Goal: Task Accomplishment & Management: Use online tool/utility

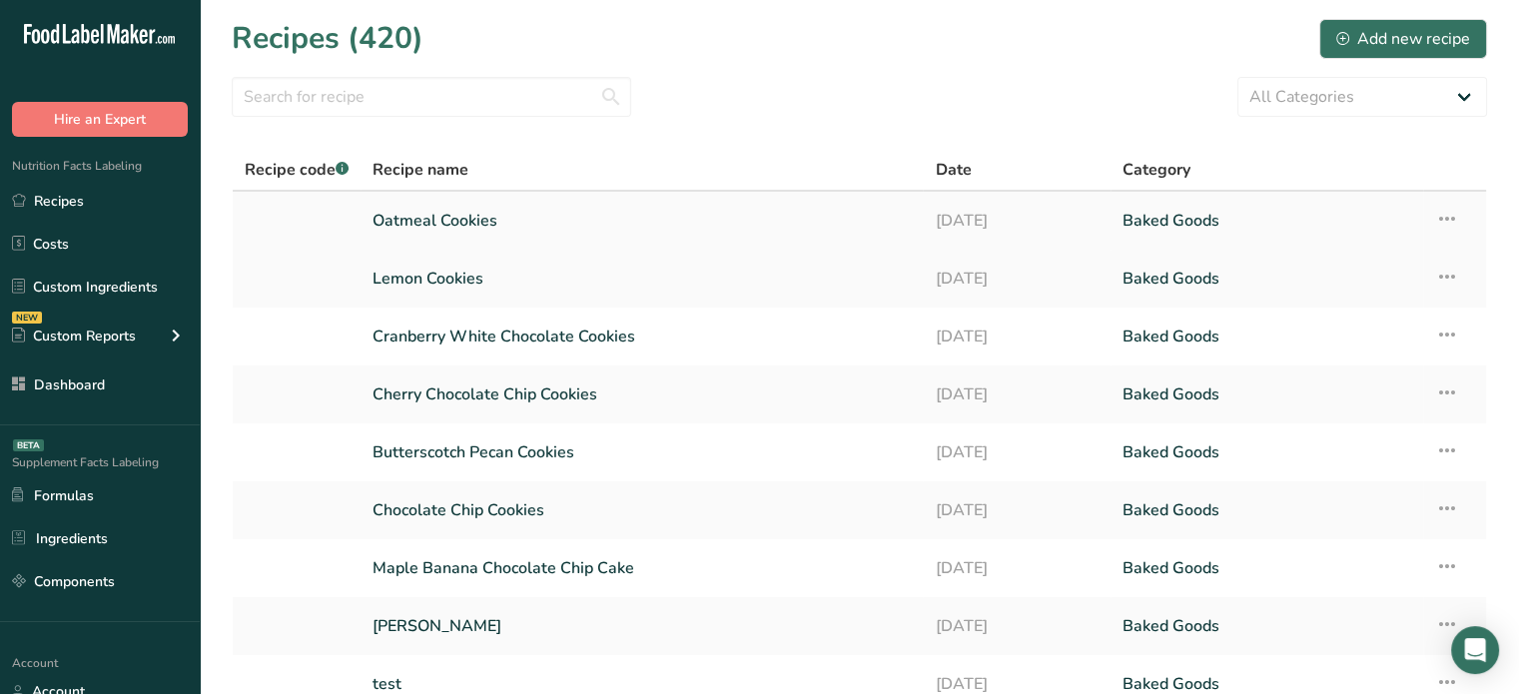
click at [654, 213] on link "Oatmeal Cookies" at bounding box center [642, 221] width 538 height 42
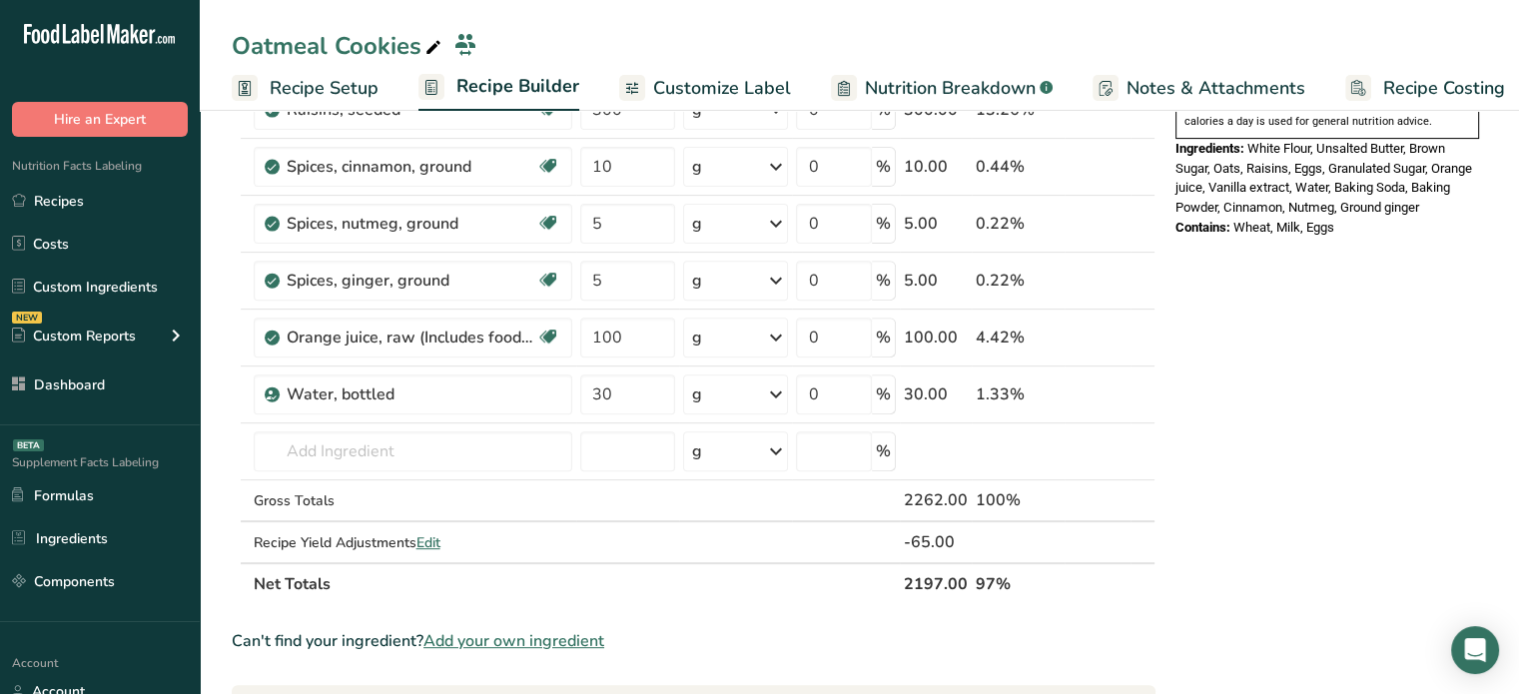
scroll to position [711, 0]
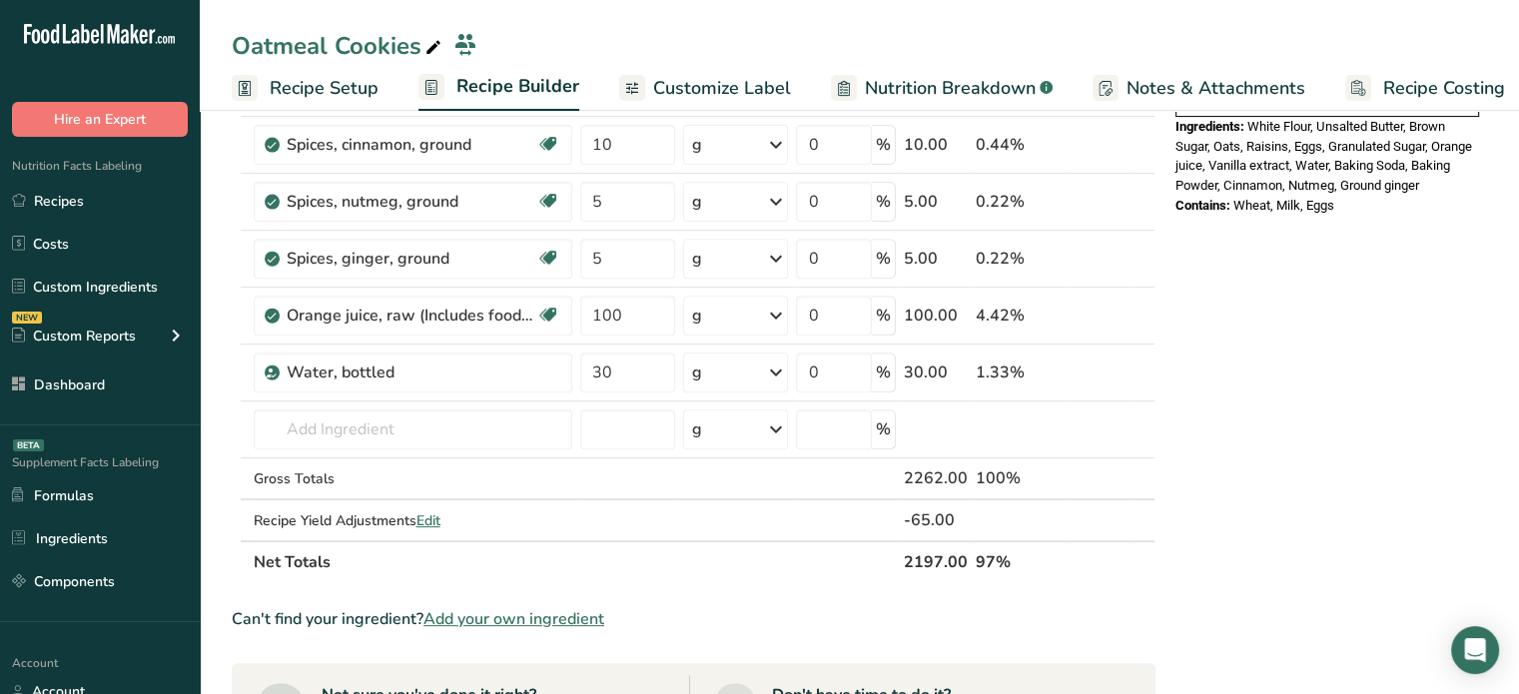
click at [935, 559] on th "2197.00" at bounding box center [936, 561] width 72 height 42
copy th "2197.00"
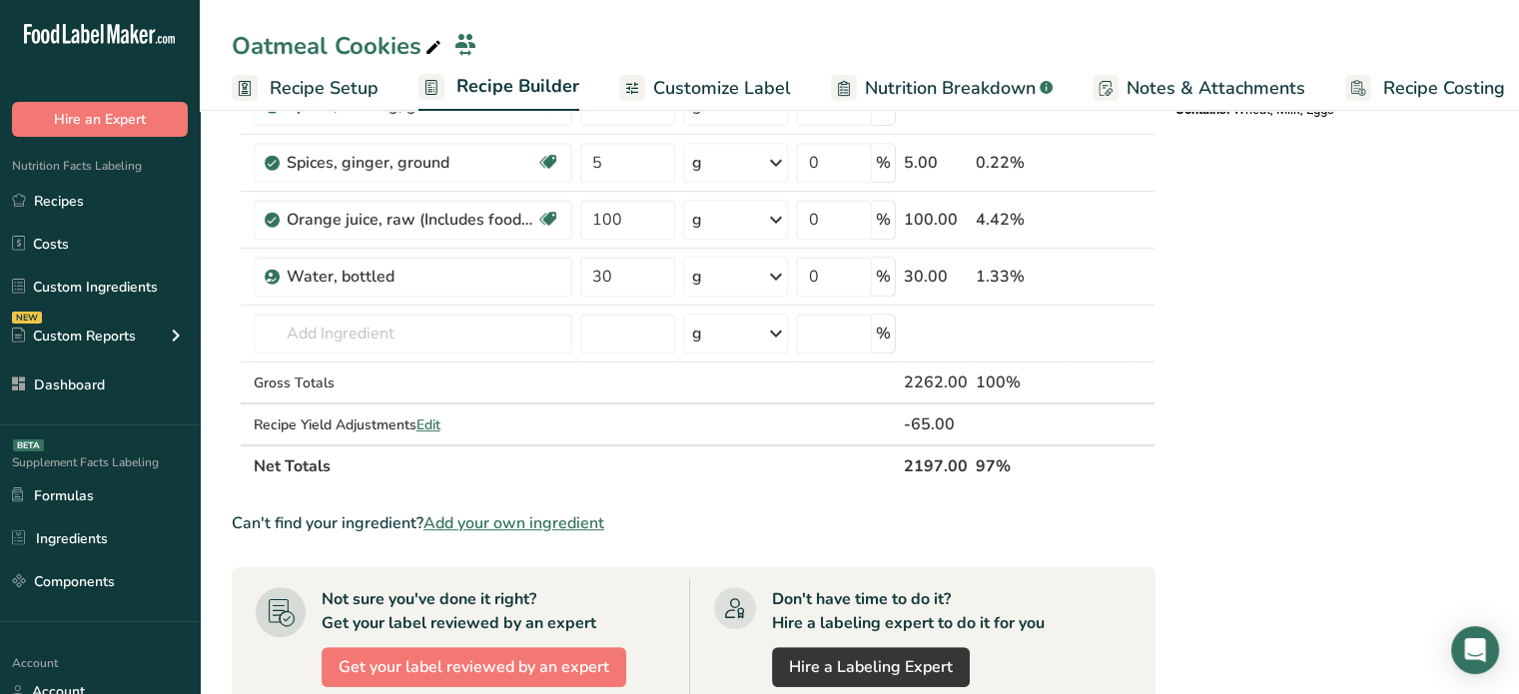
scroll to position [791, 0]
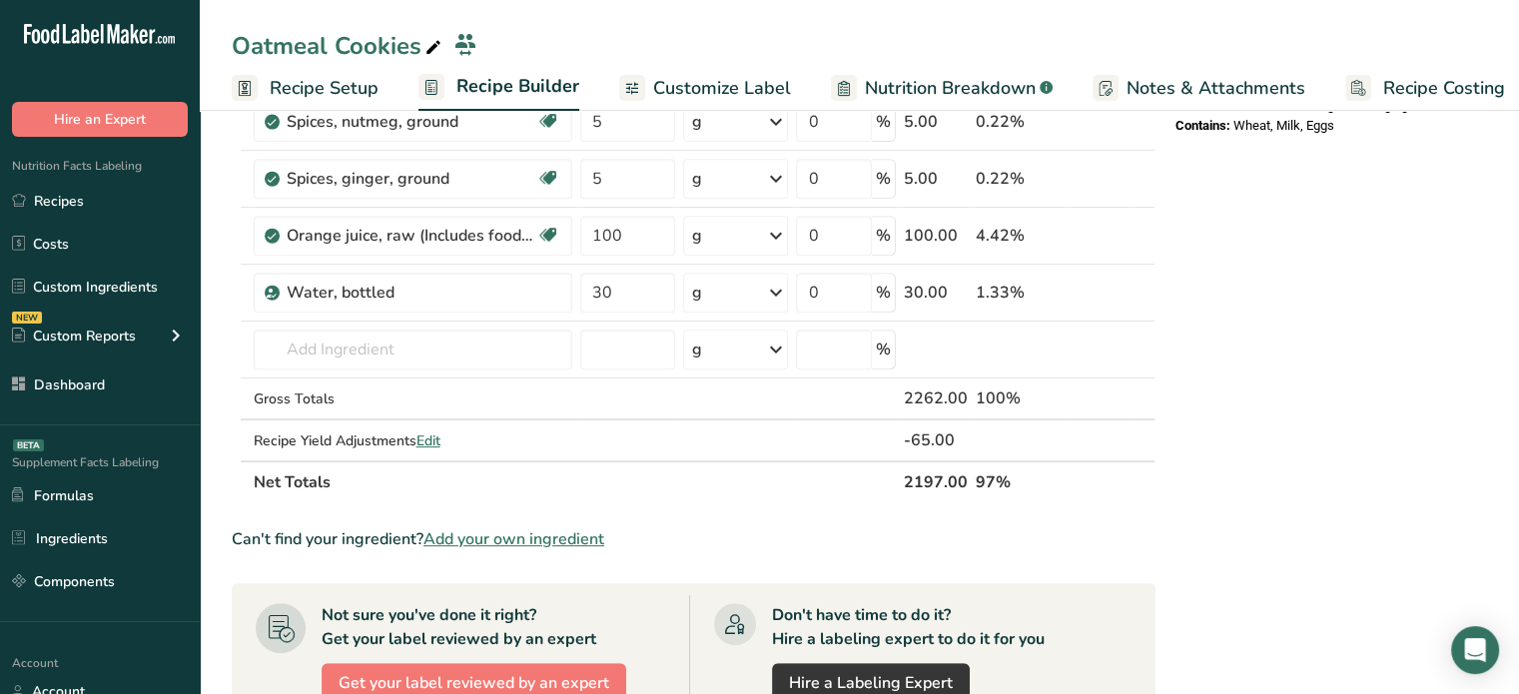
click at [342, 87] on span "Recipe Setup" at bounding box center [324, 88] width 109 height 27
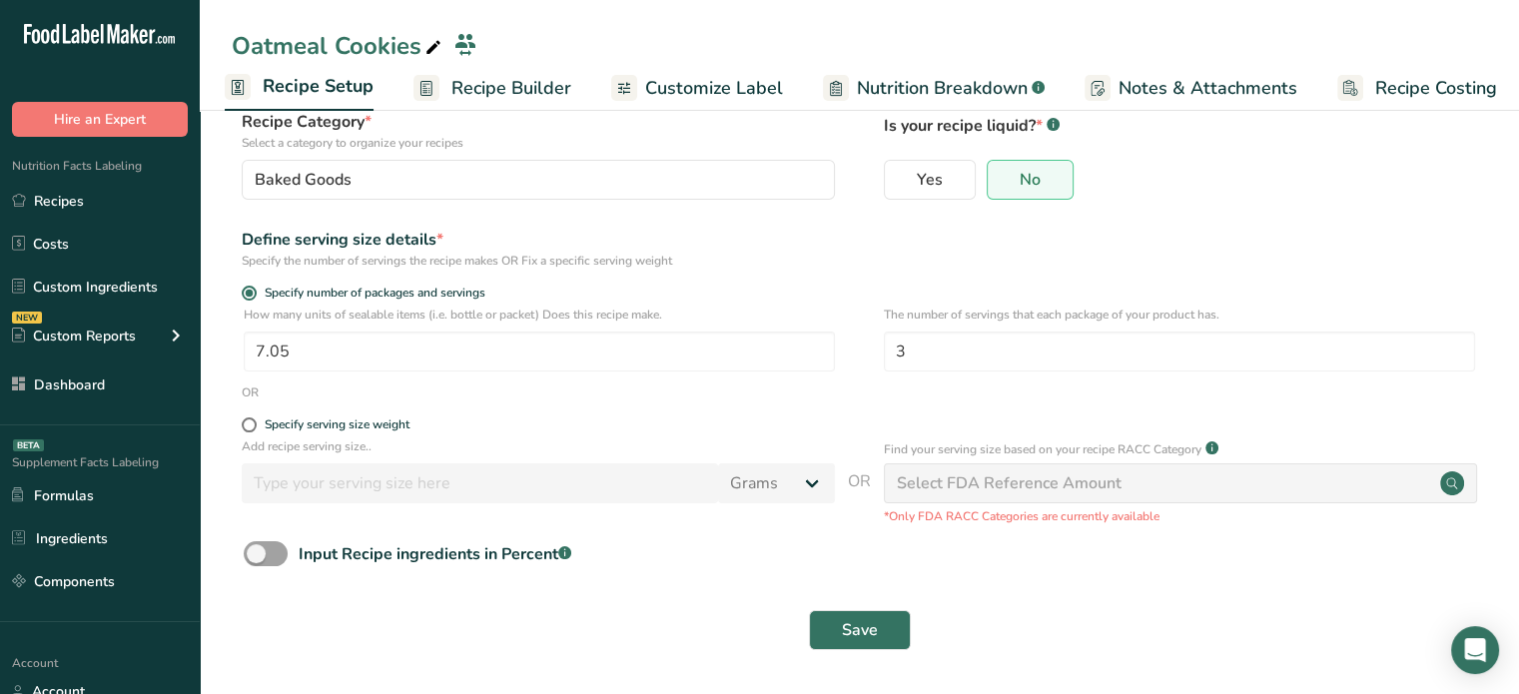
scroll to position [134, 0]
click at [365, 361] on input "7.05" at bounding box center [539, 352] width 591 height 40
type input "8.14"
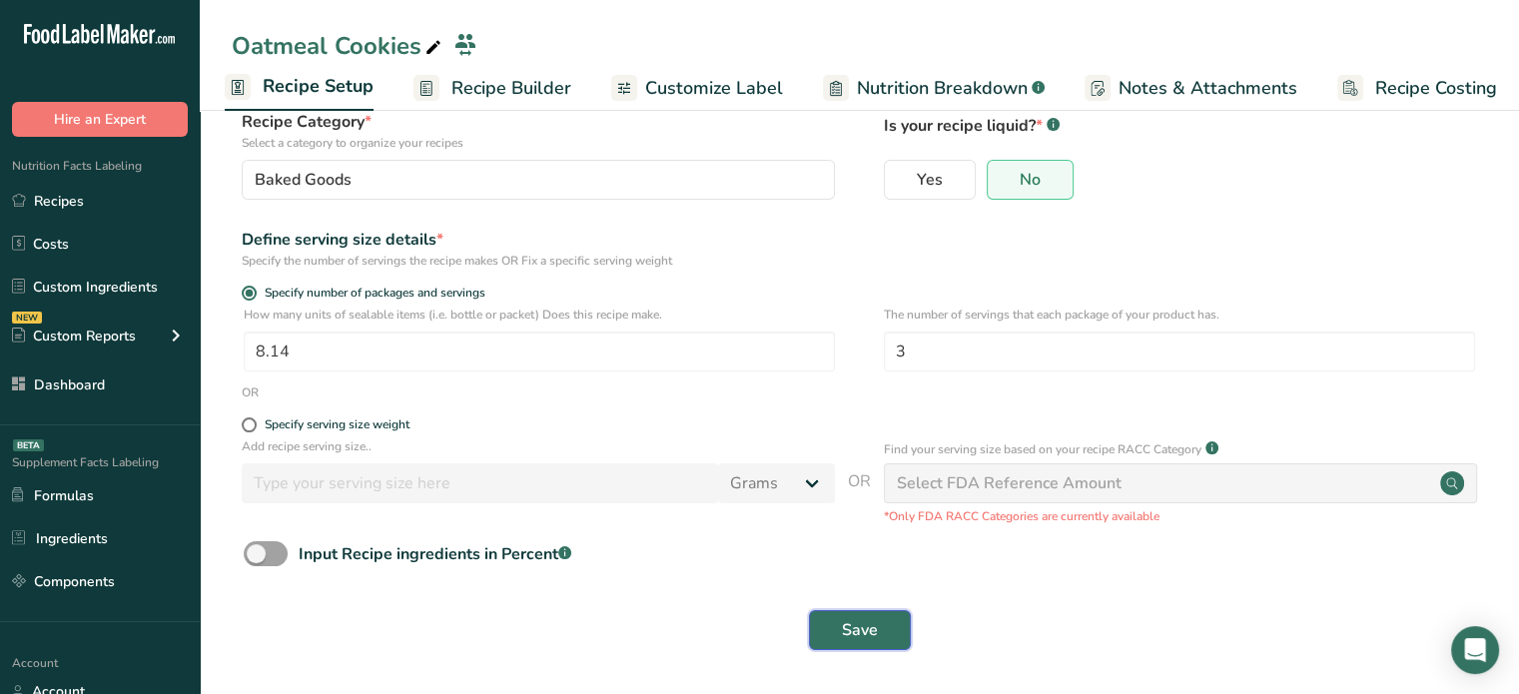
click at [856, 628] on span "Save" at bounding box center [860, 630] width 36 height 24
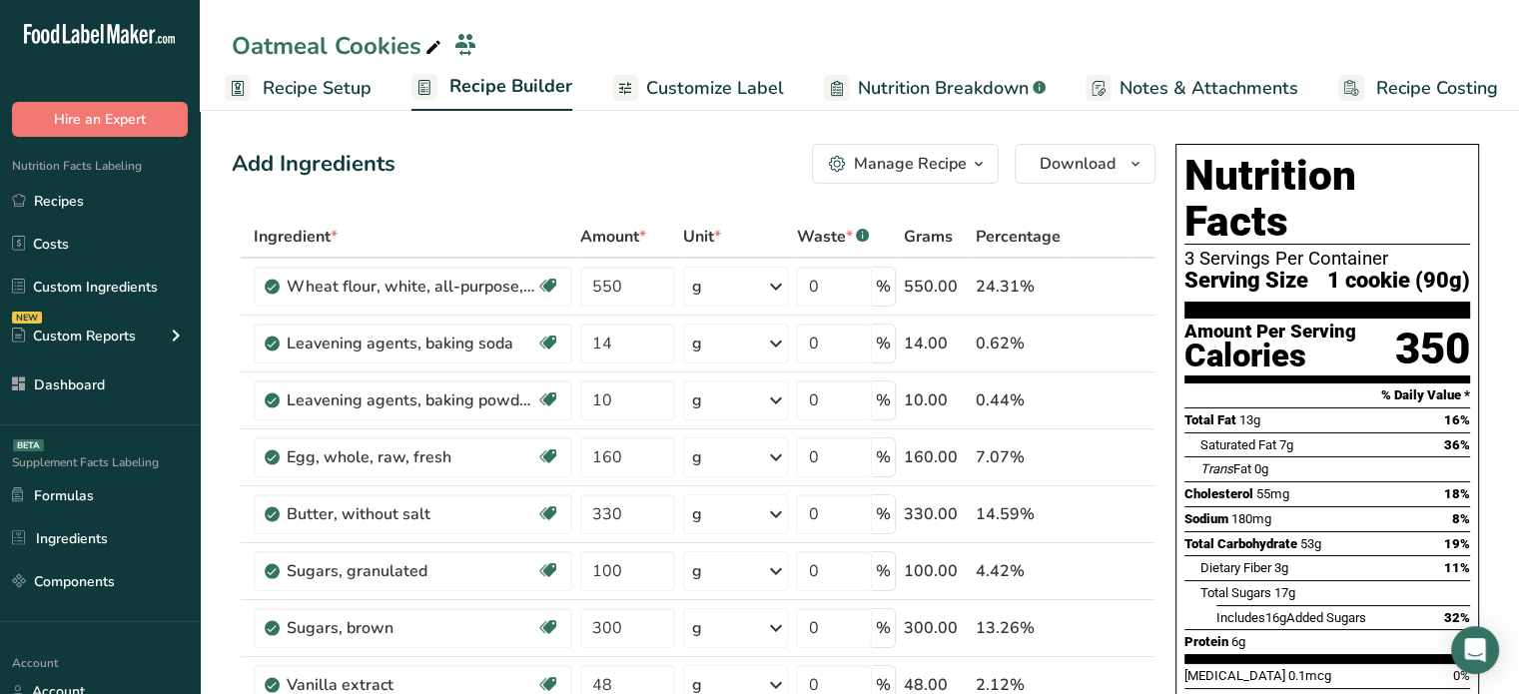
click at [736, 89] on span "Customize Label" at bounding box center [715, 88] width 138 height 27
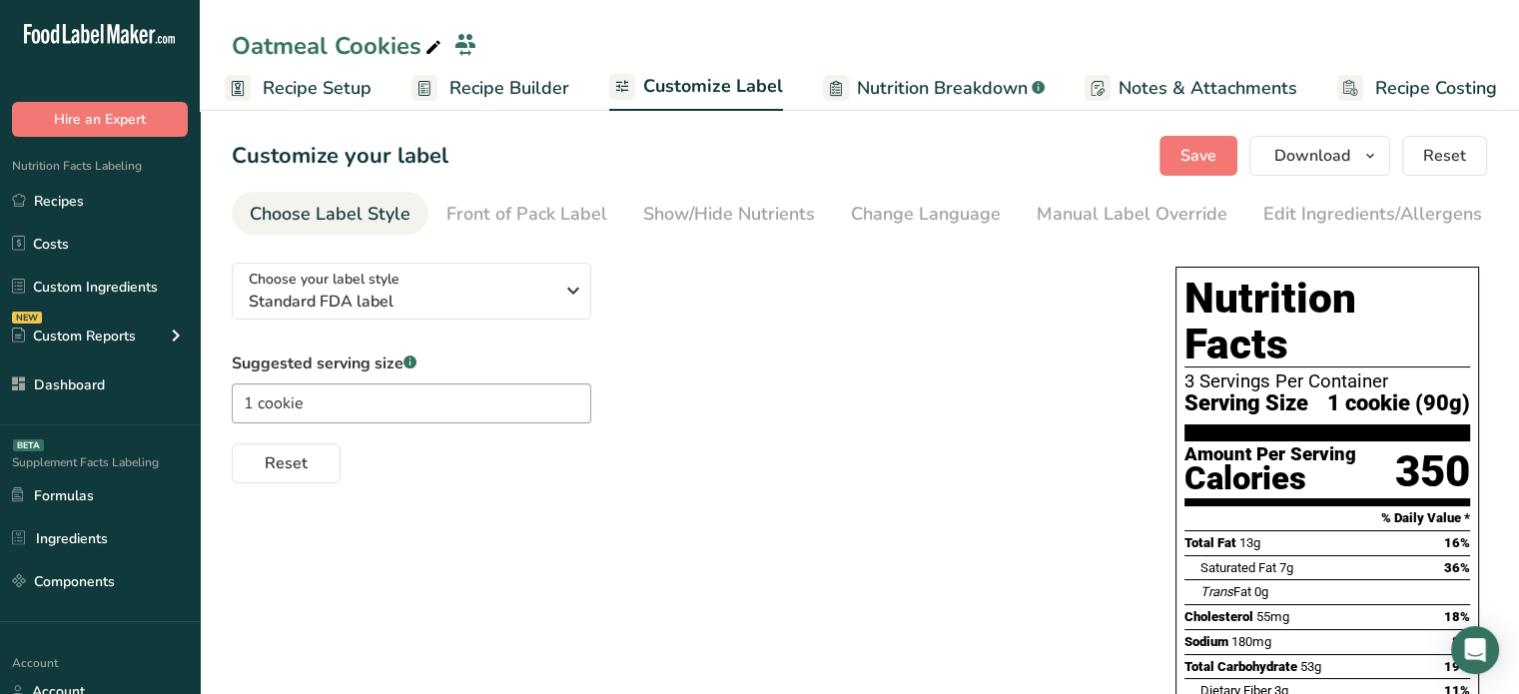
scroll to position [0, 17]
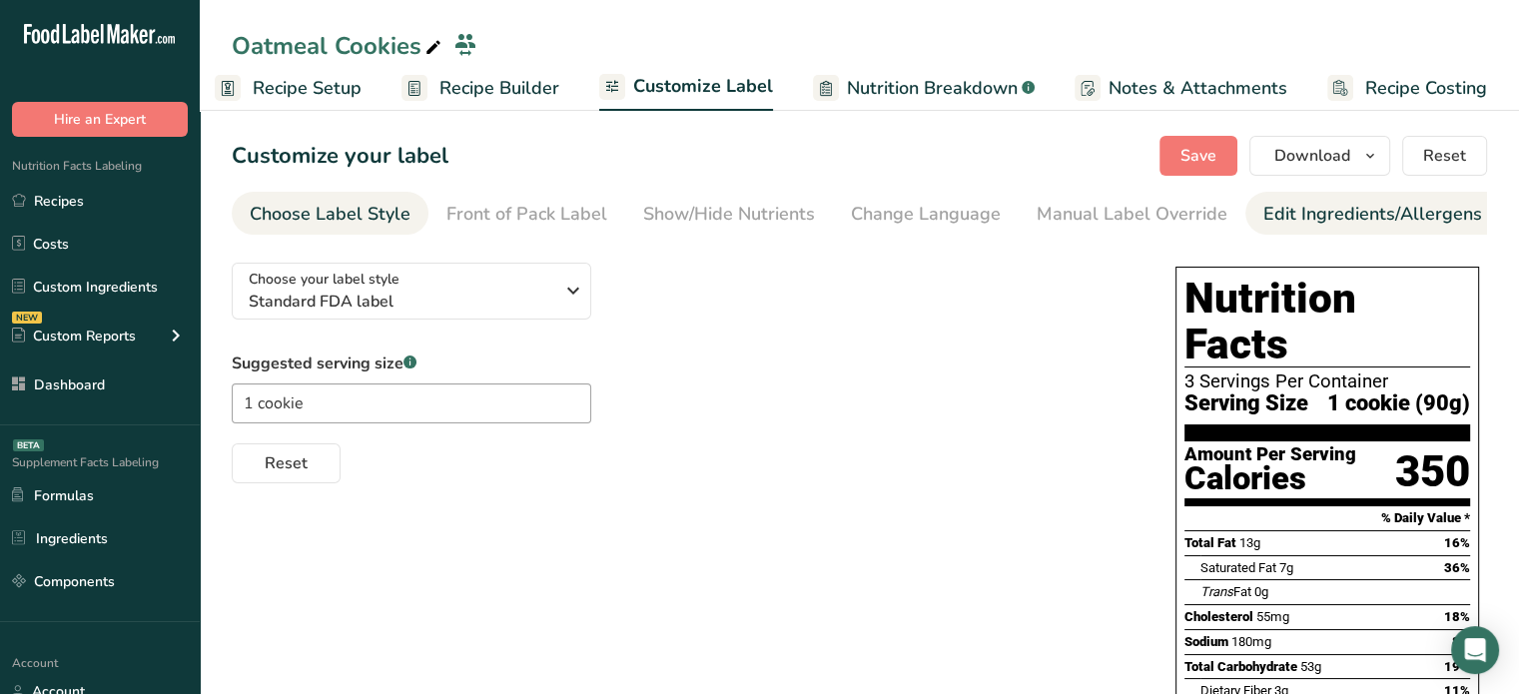
click at [1283, 221] on div "Edit Ingredients/Allergens List" at bounding box center [1391, 214] width 254 height 27
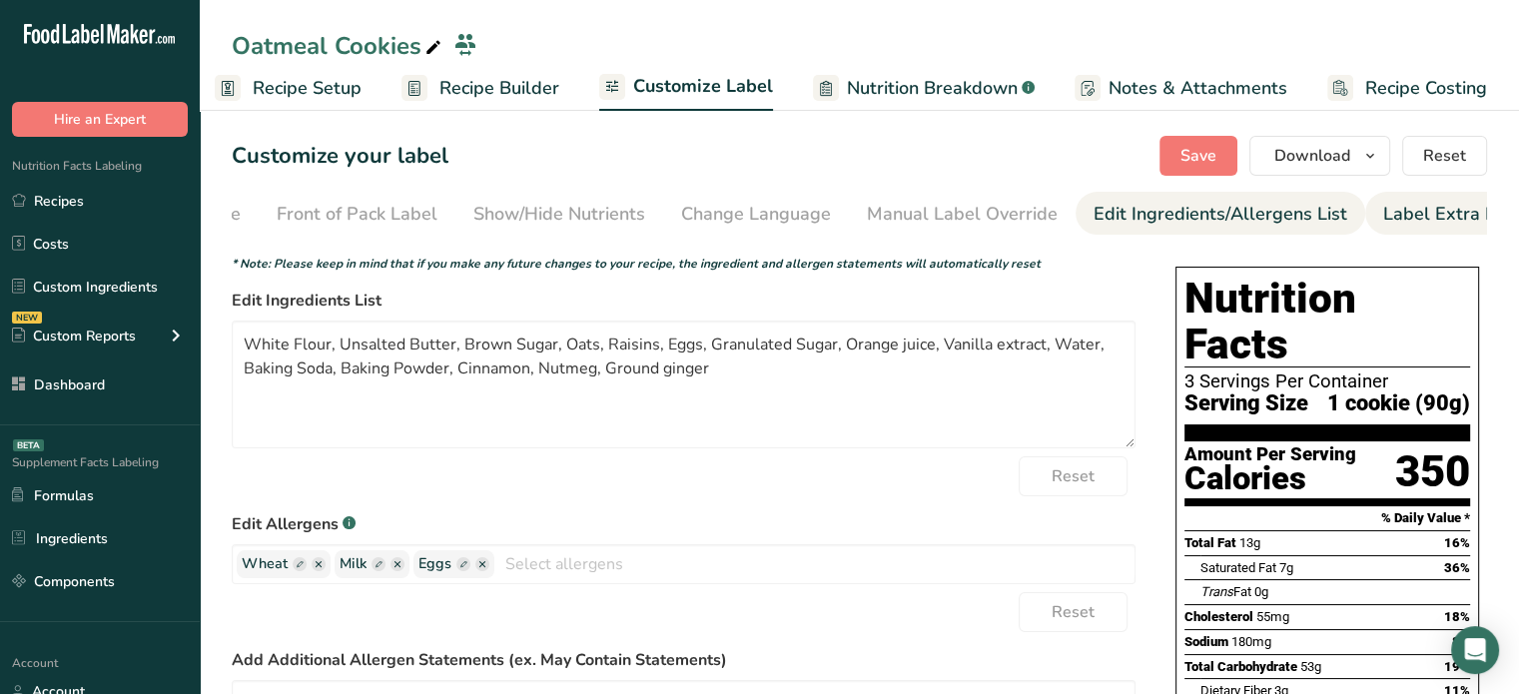
scroll to position [0, 196]
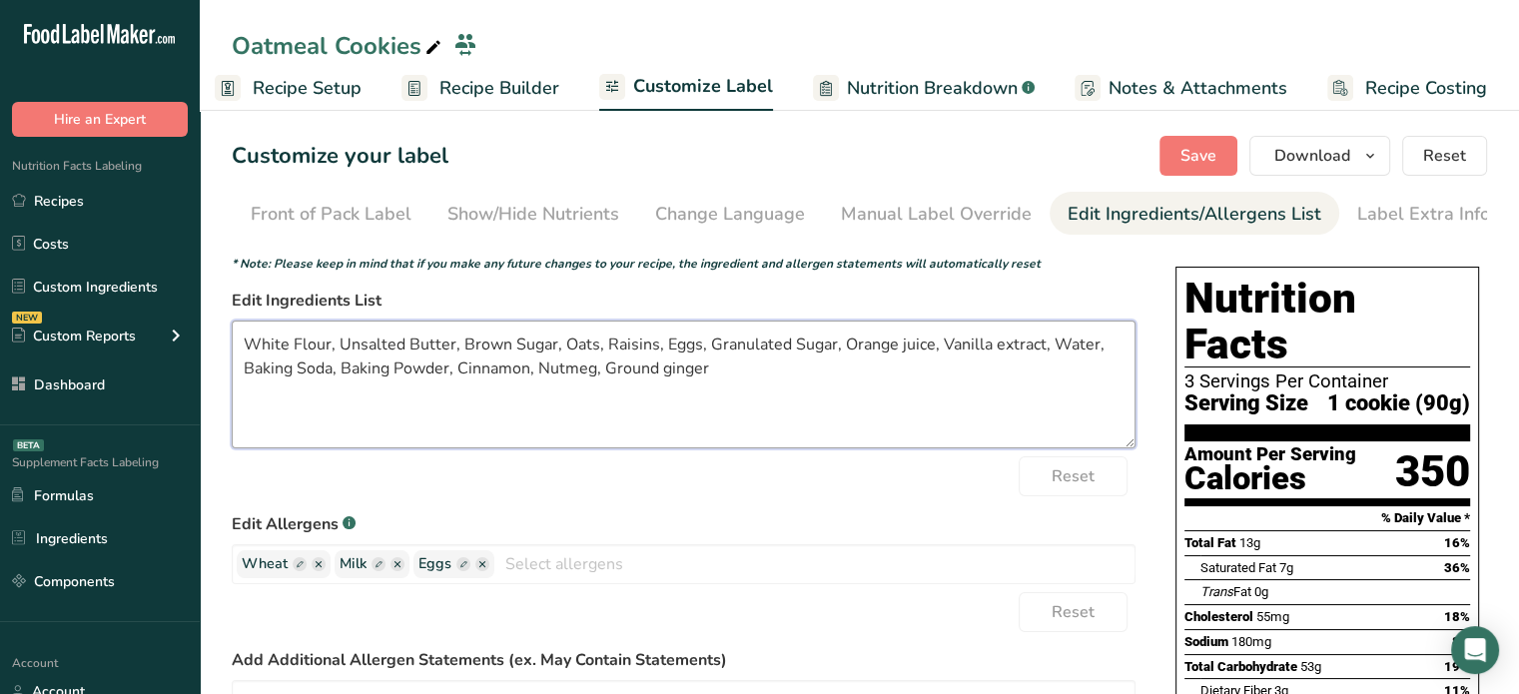
click at [248, 350] on textarea "White Flour, Unsalted Butter, Brown Sugar, Oats, Raisins, Eggs, Granulated Suga…" at bounding box center [684, 385] width 904 height 128
click at [409, 346] on textarea "Organic White Flour, Unsalted Butter, Brown Sugar, Oats, Raisins, Eggs, Granula…" at bounding box center [684, 385] width 904 height 128
click at [447, 343] on textarea "Organic White Flour, Butter, Brown Sugar, Oats, Raisins, Eggs, Granulated Sugar…" at bounding box center [684, 385] width 904 height 128
click at [714, 340] on textarea "Organic White Flour, Butter, Organic Brown Sugar, Oats, Raisins, Eggs, Granulat…" at bounding box center [684, 385] width 904 height 128
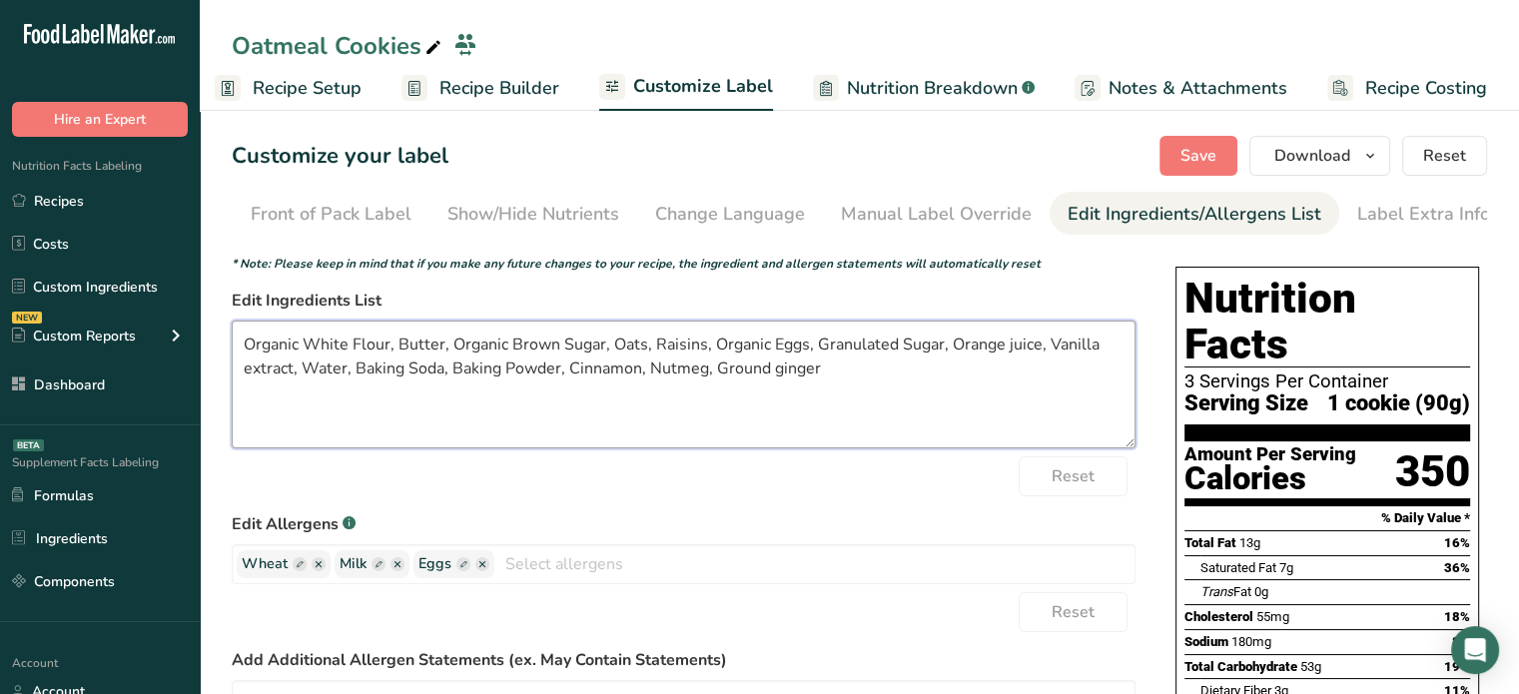
click at [816, 339] on textarea "Organic White Flour, Butter, Organic Brown Sugar, Oats, Raisins, Organic Eggs, …" at bounding box center [684, 385] width 904 height 128
click at [1069, 347] on textarea "Organic White Flour, Butter, Organic Brown Sugar, Oats, Raisins, Organic Eggs, …" at bounding box center [684, 385] width 904 height 128
click at [308, 375] on textarea "Organic White Flour, Butter, Organic Brown Sugar, Oats, Raisins, Organic Eggs, …" at bounding box center [684, 385] width 904 height 128
click at [835, 373] on textarea "Organic White Flour, Butter, Organic Brown Sugar, Oats, Raisins, Organic Eggs, …" at bounding box center [684, 385] width 904 height 128
click at [887, 377] on textarea "Organic White Flour, Butter, Organic Brown Sugar, Oats, Raisins, Organic Eggs, …" at bounding box center [684, 385] width 904 height 128
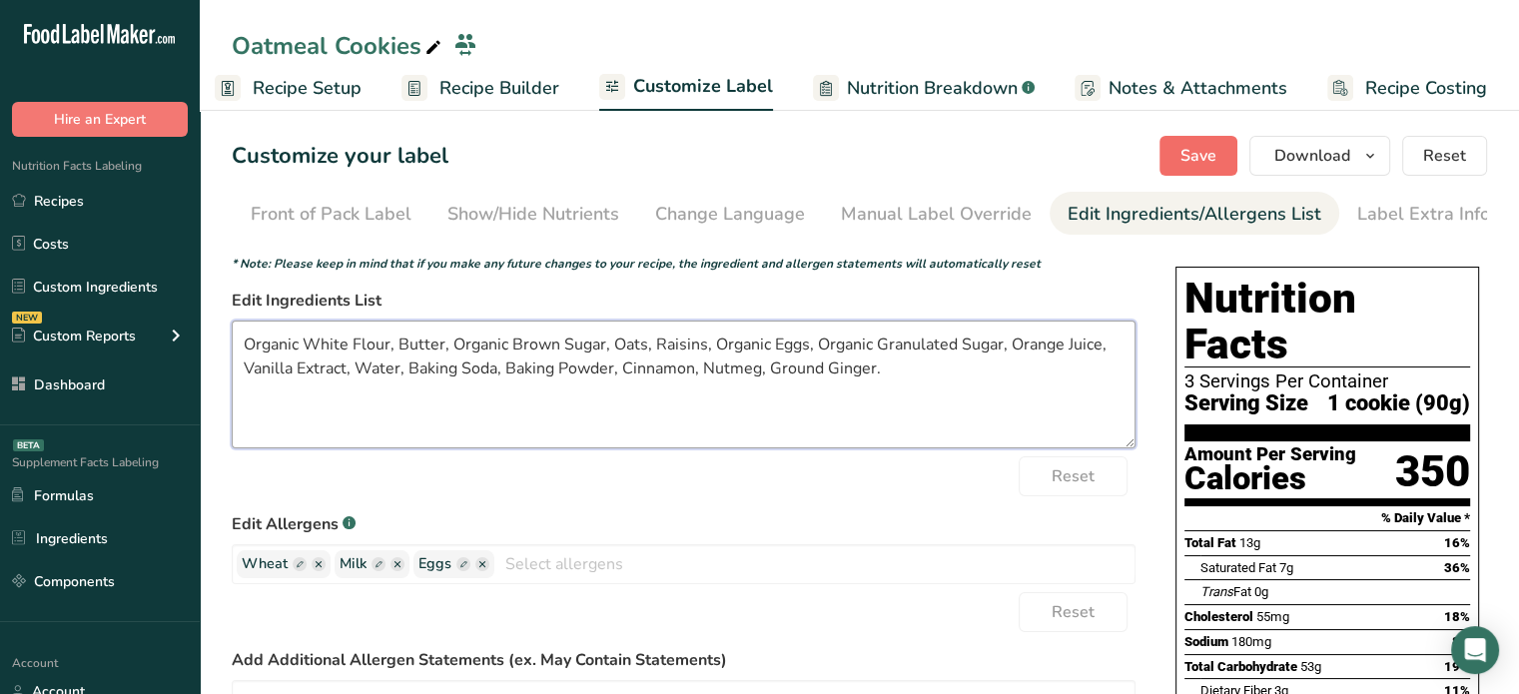
type textarea "Organic White Flour, Butter, Organic Brown Sugar, Oats, Raisins, Organic Eggs, …"
click at [1217, 155] on span "Save" at bounding box center [1199, 156] width 36 height 24
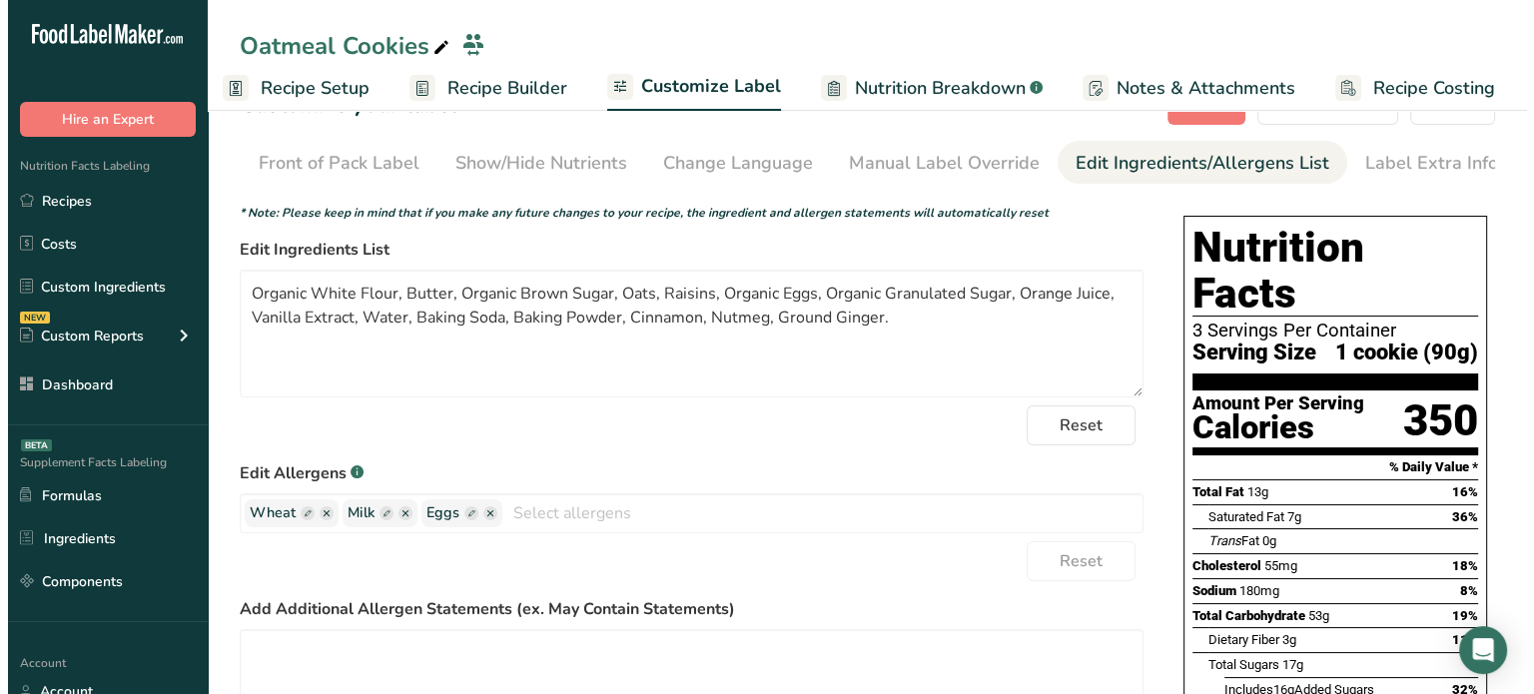
scroll to position [0, 0]
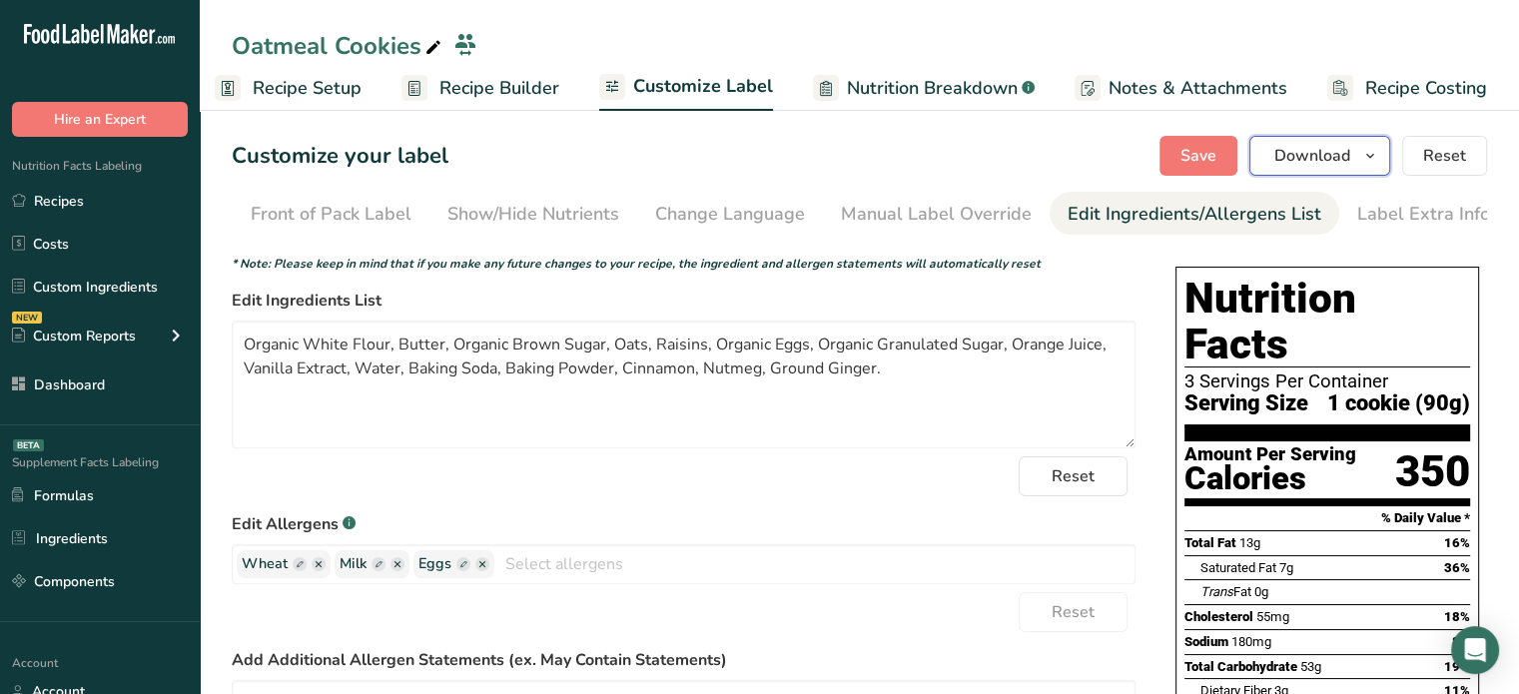
click at [1334, 152] on span "Download" at bounding box center [1312, 156] width 76 height 24
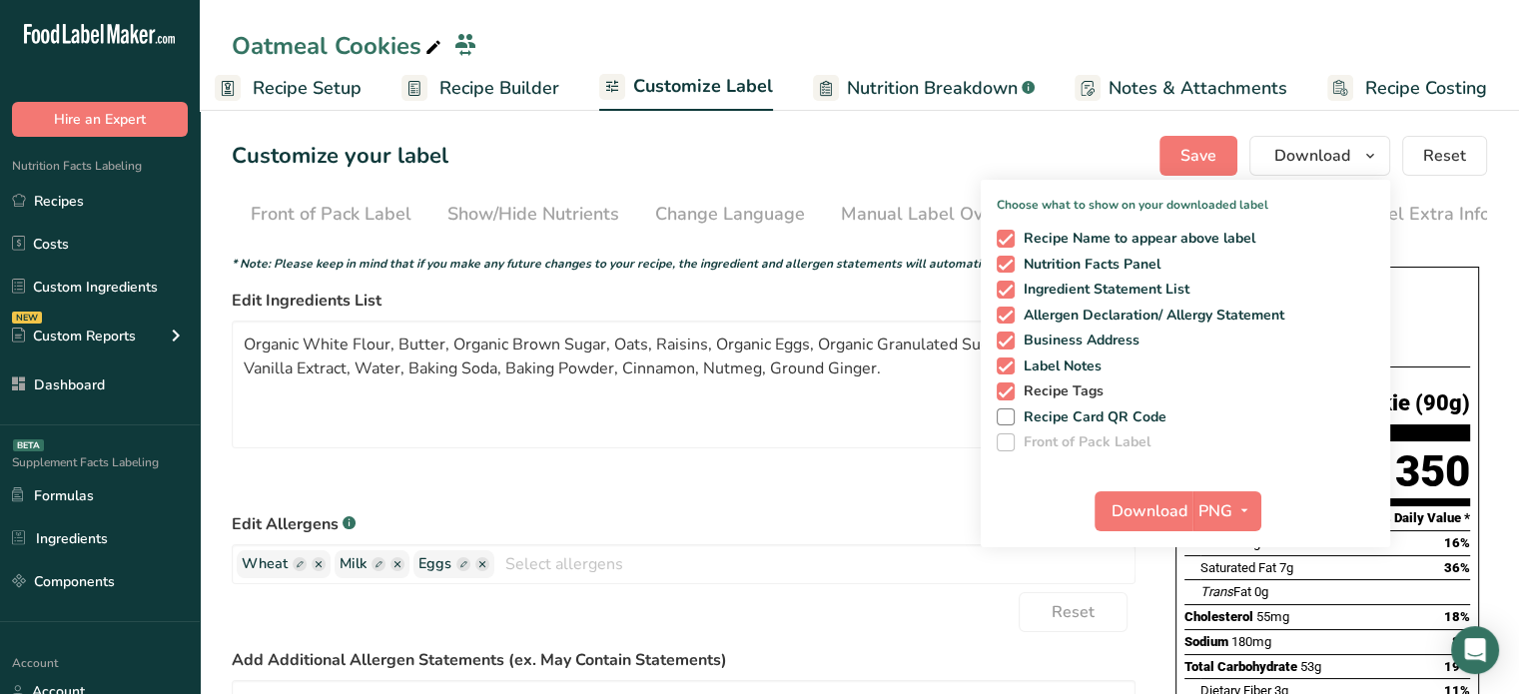
click at [1083, 386] on span "Recipe Tags" at bounding box center [1060, 392] width 90 height 18
click at [1010, 386] on input "Recipe Tags" at bounding box center [1003, 391] width 13 height 13
checkbox input "false"
click at [1162, 508] on span "Download" at bounding box center [1150, 511] width 76 height 24
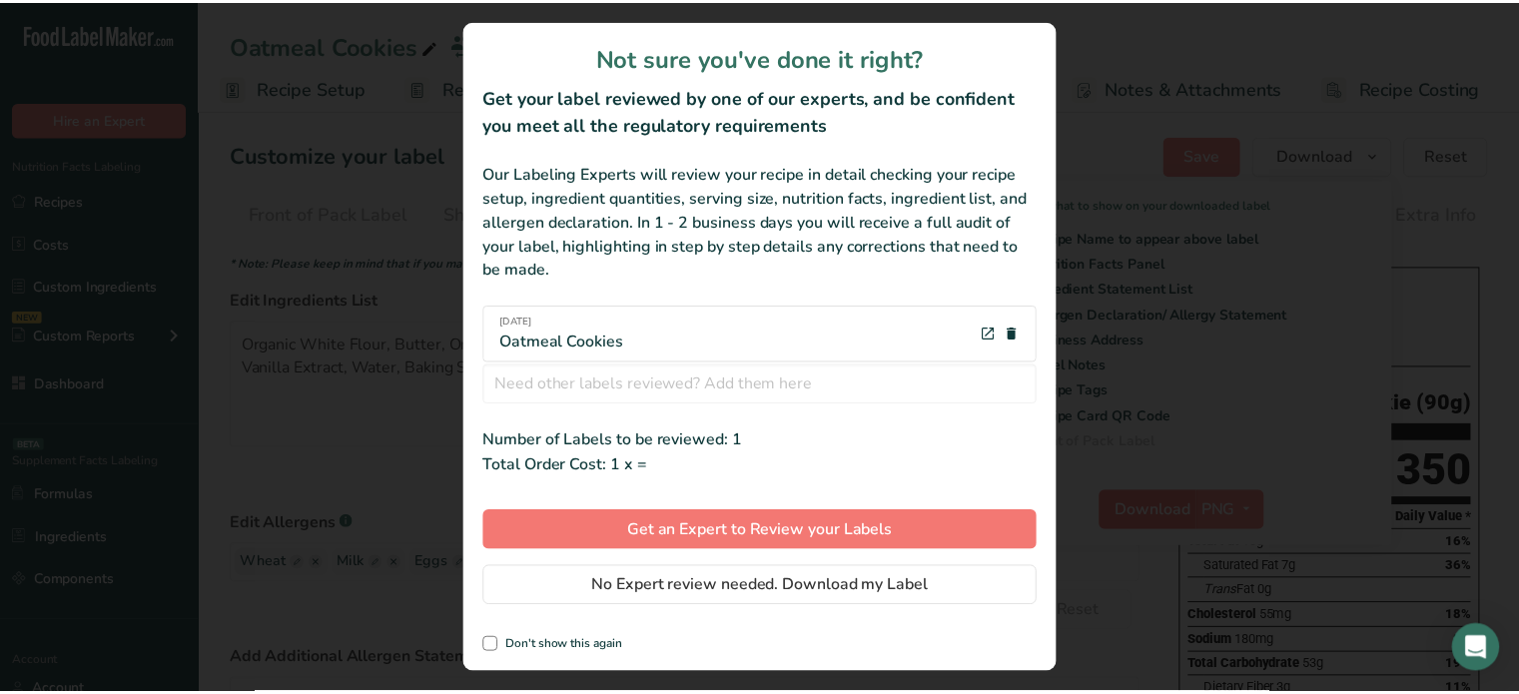
scroll to position [0, 2]
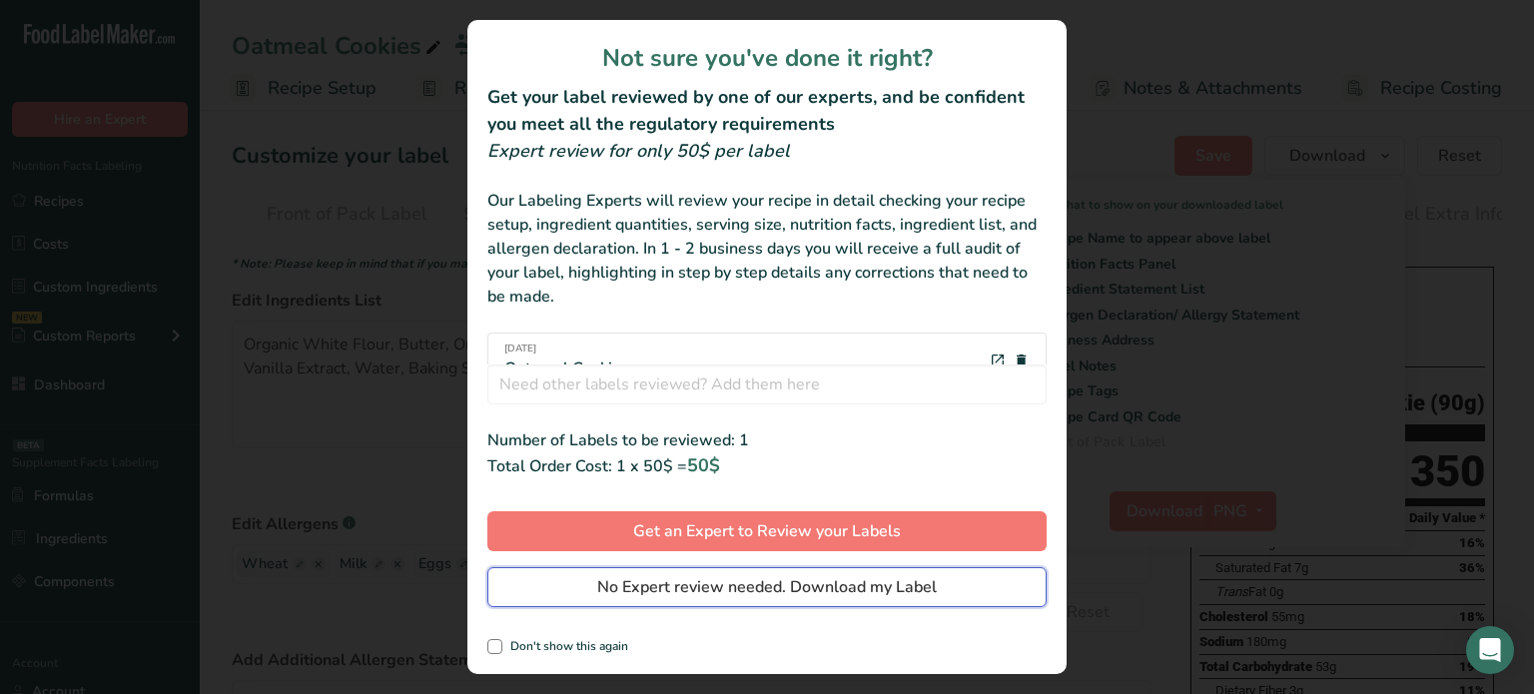
click at [990, 595] on button "No Expert review needed. Download my Label" at bounding box center [766, 587] width 559 height 40
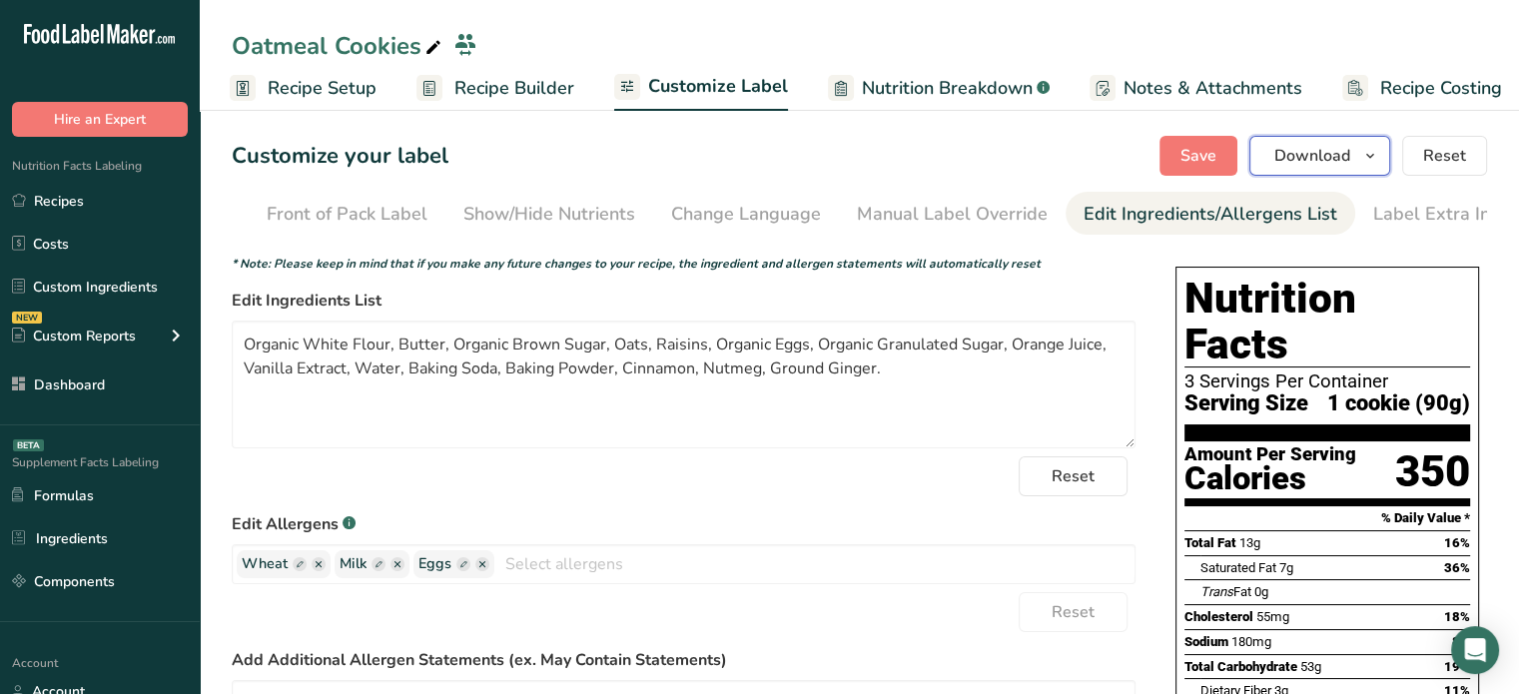
click at [1329, 155] on span "Download" at bounding box center [1312, 156] width 76 height 24
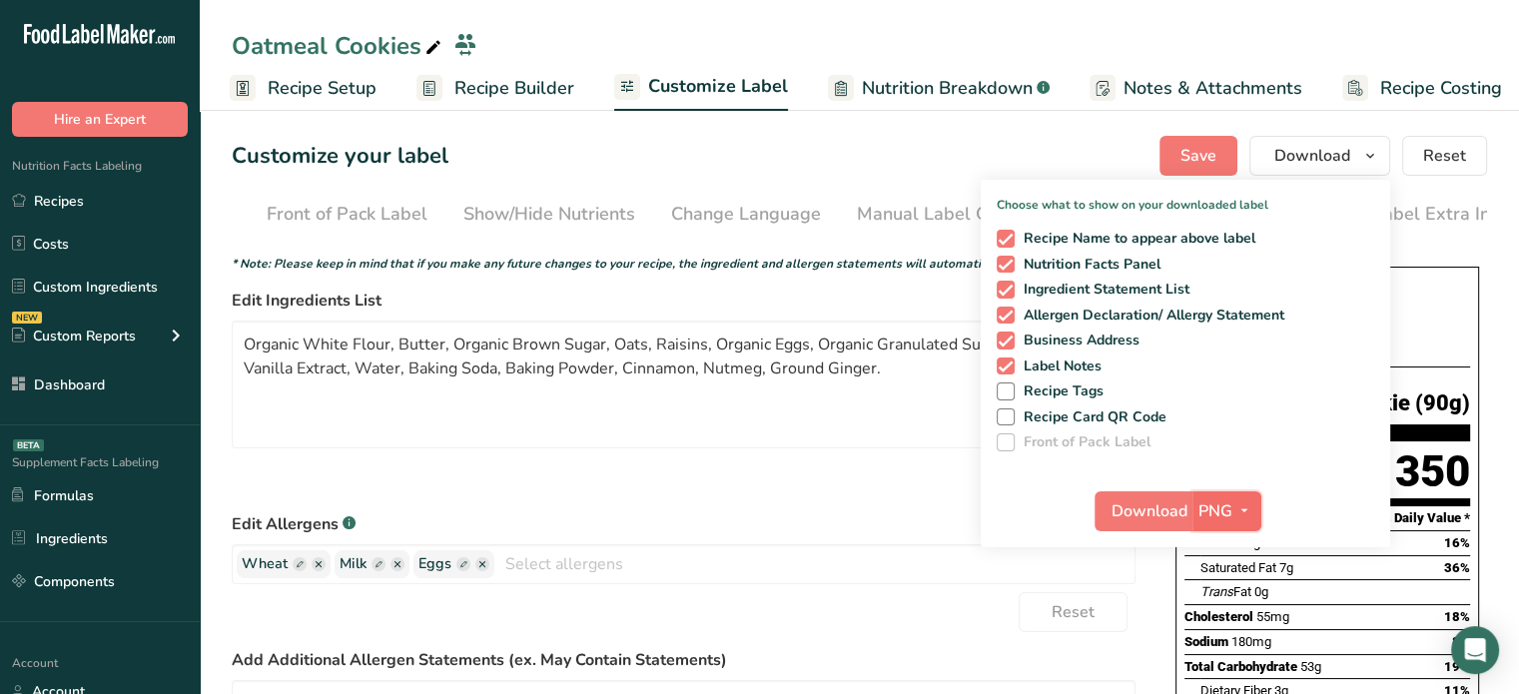
click at [1238, 502] on icon "button" at bounding box center [1245, 510] width 16 height 25
click at [1228, 640] on link "PDF" at bounding box center [1230, 650] width 64 height 33
click at [1155, 519] on span "Download" at bounding box center [1151, 511] width 76 height 24
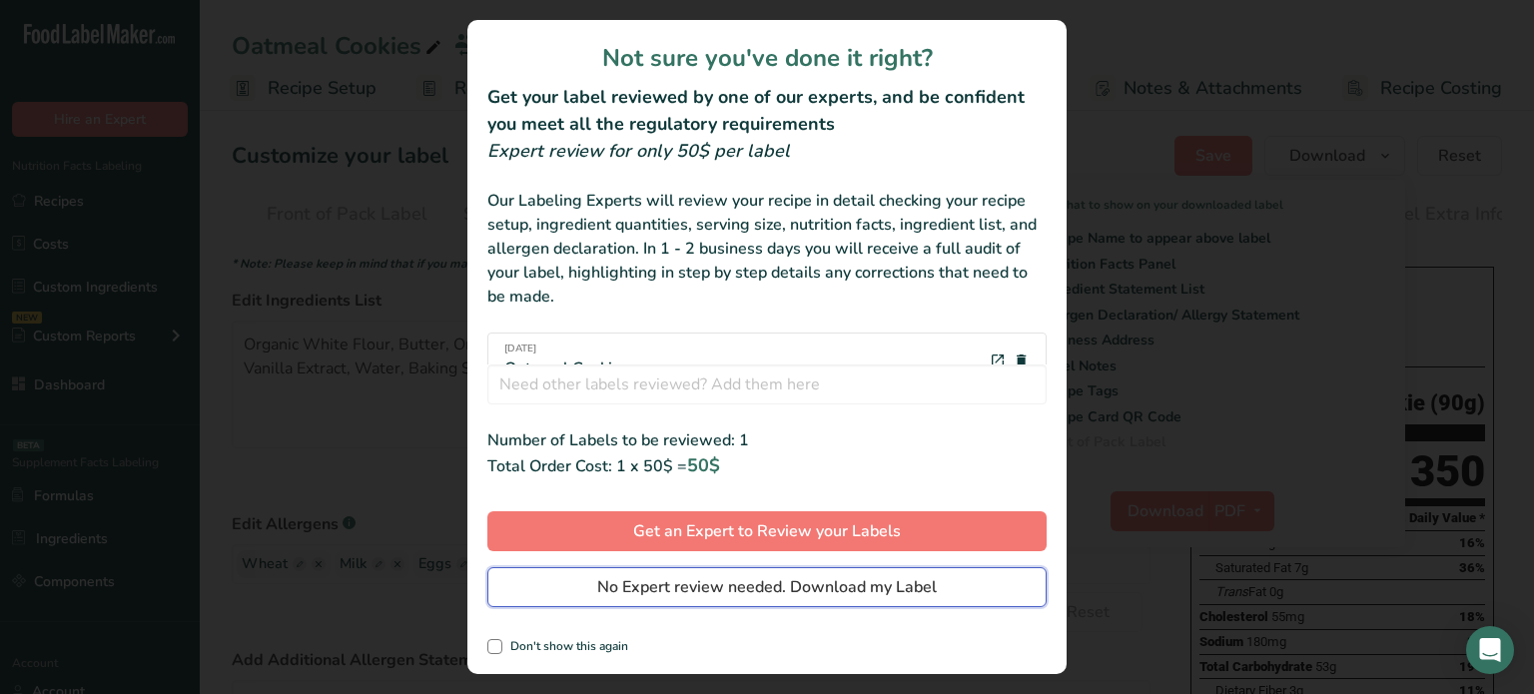
click at [928, 586] on span "No Expert review needed. Download my Label" at bounding box center [767, 587] width 340 height 24
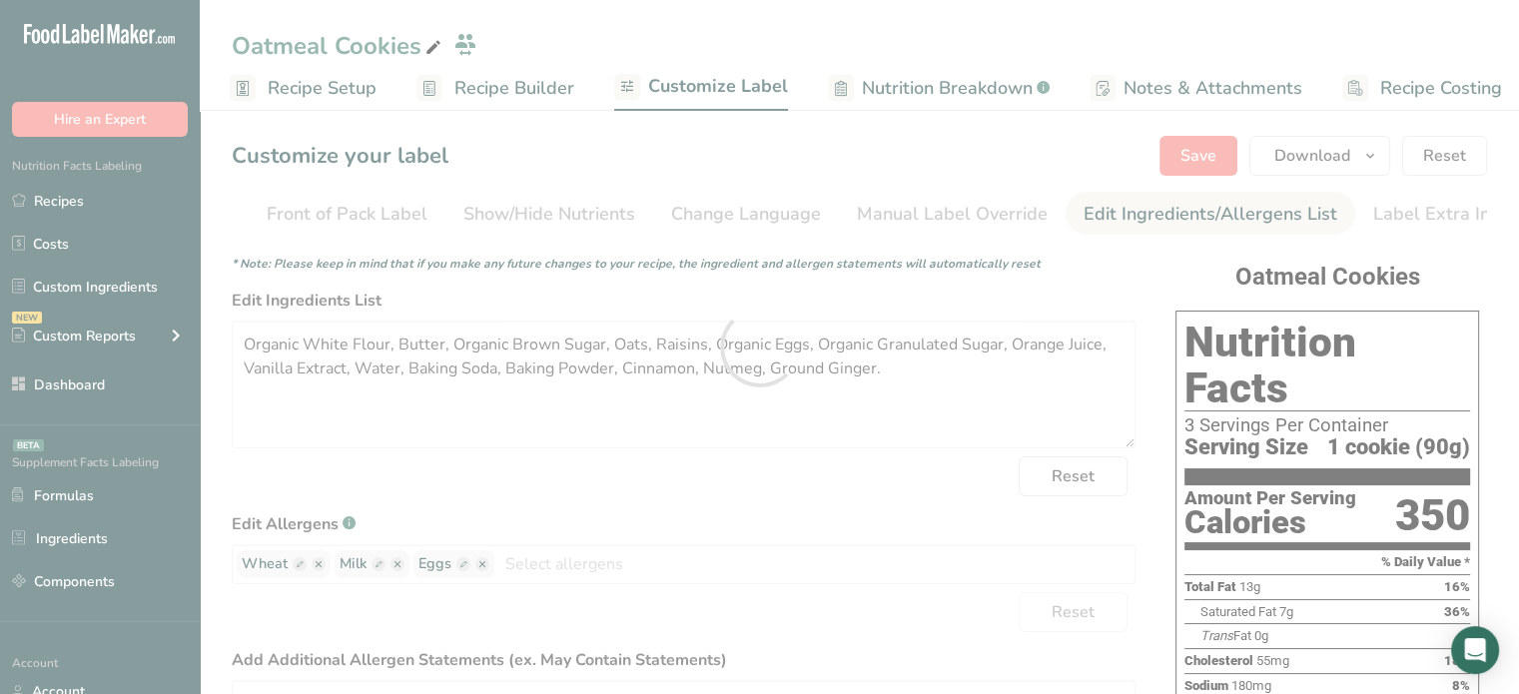
scroll to position [0, 0]
